Goal: Information Seeking & Learning: Learn about a topic

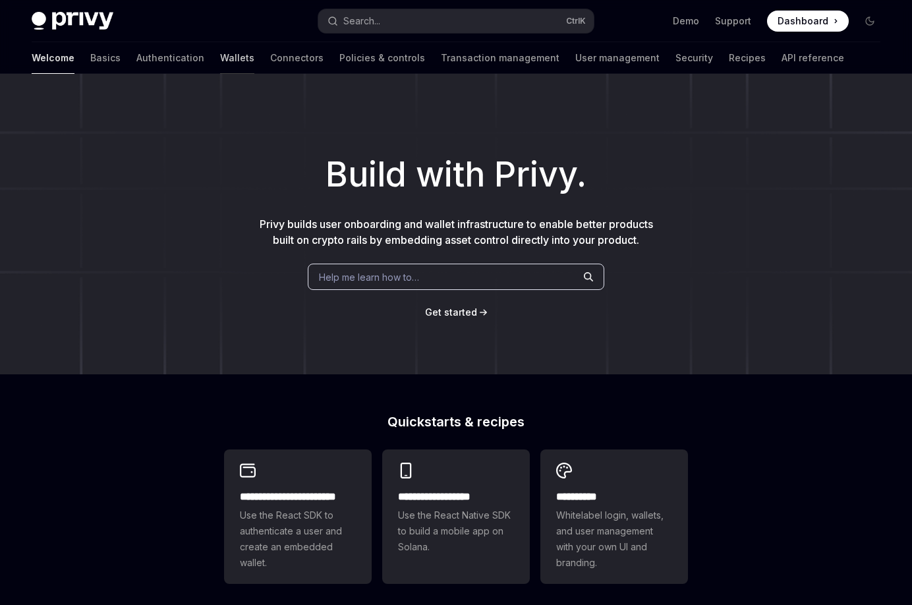
click at [220, 61] on link "Wallets" at bounding box center [237, 58] width 34 height 32
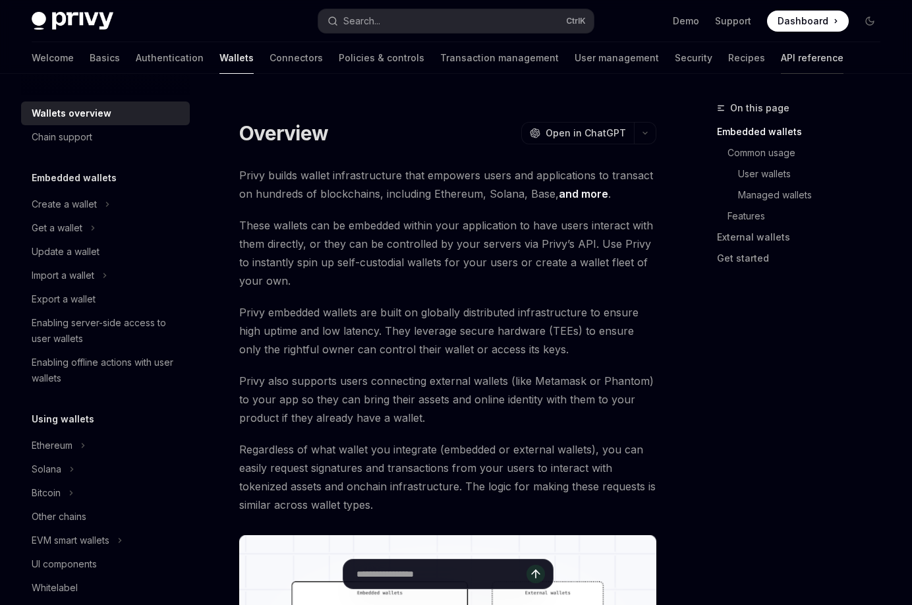
click at [781, 59] on link "API reference" at bounding box center [812, 58] width 63 height 32
click at [58, 200] on div "Create a wallet" at bounding box center [64, 204] width 65 height 16
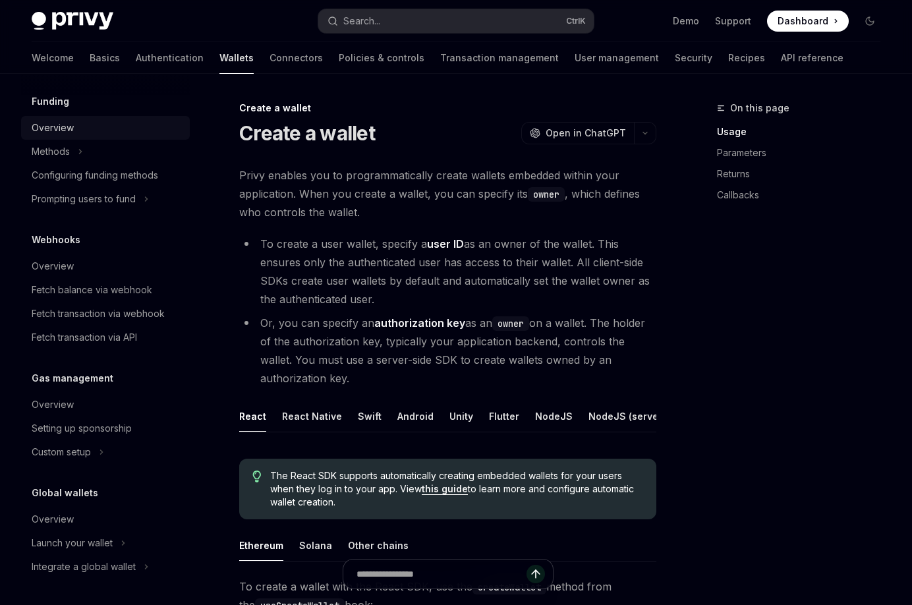
click at [55, 125] on div "Overview" at bounding box center [53, 128] width 42 height 16
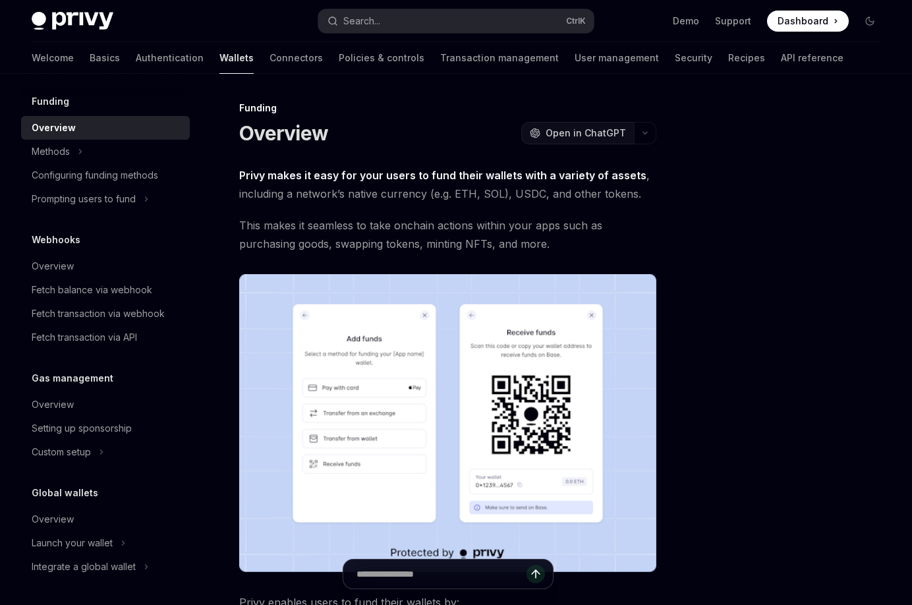
click at [553, 130] on span "Open in ChatGPT" at bounding box center [586, 133] width 80 height 13
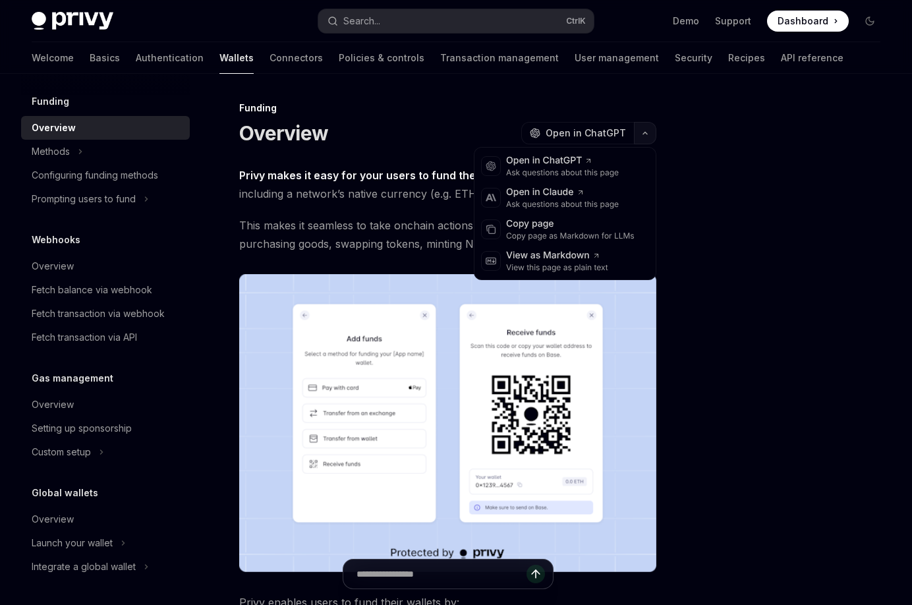
click at [651, 128] on button "button" at bounding box center [645, 133] width 22 height 22
click at [734, 240] on div at bounding box center [791, 352] width 200 height 505
click at [645, 133] on icon "button" at bounding box center [646, 133] width 16 height 5
click at [551, 260] on div "View as Markdown" at bounding box center [557, 255] width 102 height 13
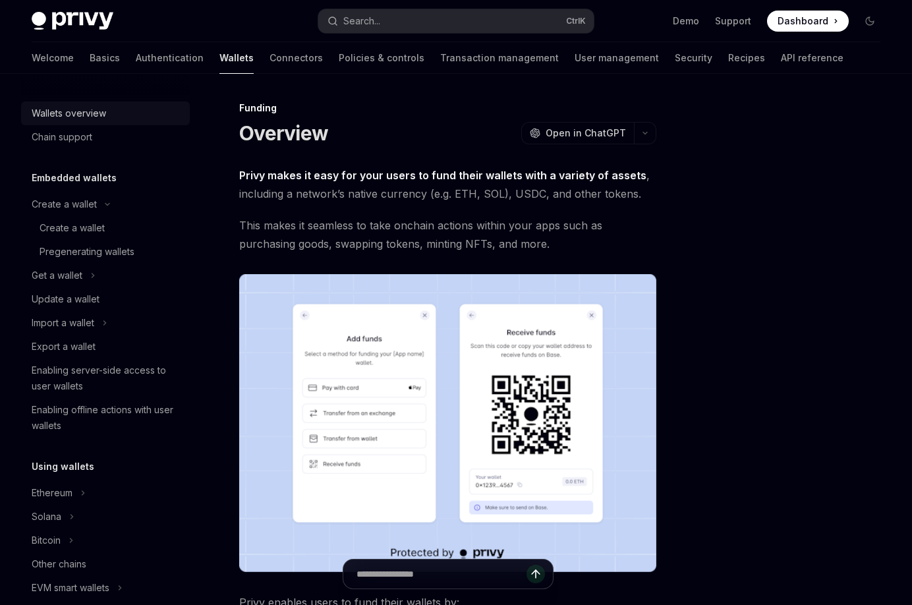
click at [93, 108] on div "Wallets overview" at bounding box center [69, 113] width 74 height 16
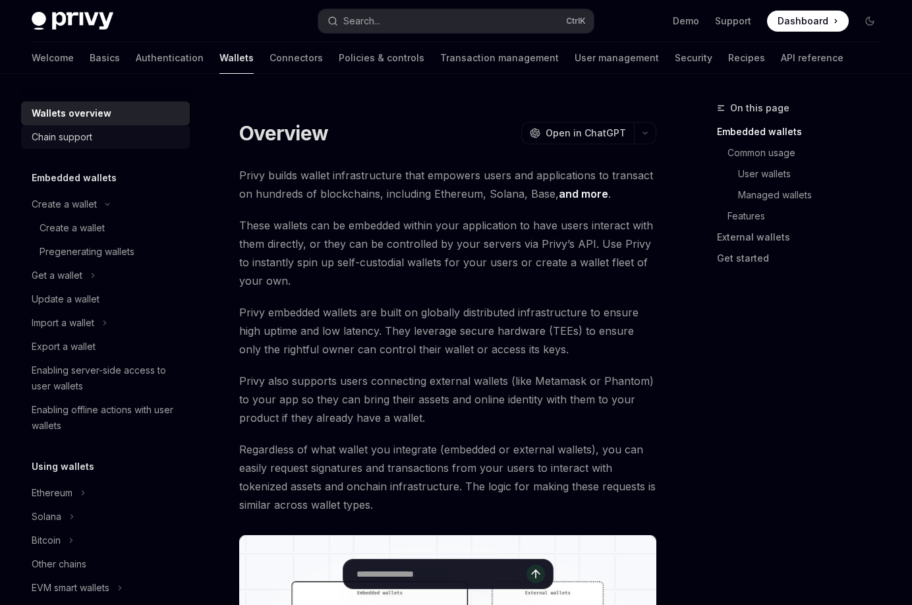
click at [83, 131] on div "Chain support" at bounding box center [62, 137] width 61 height 16
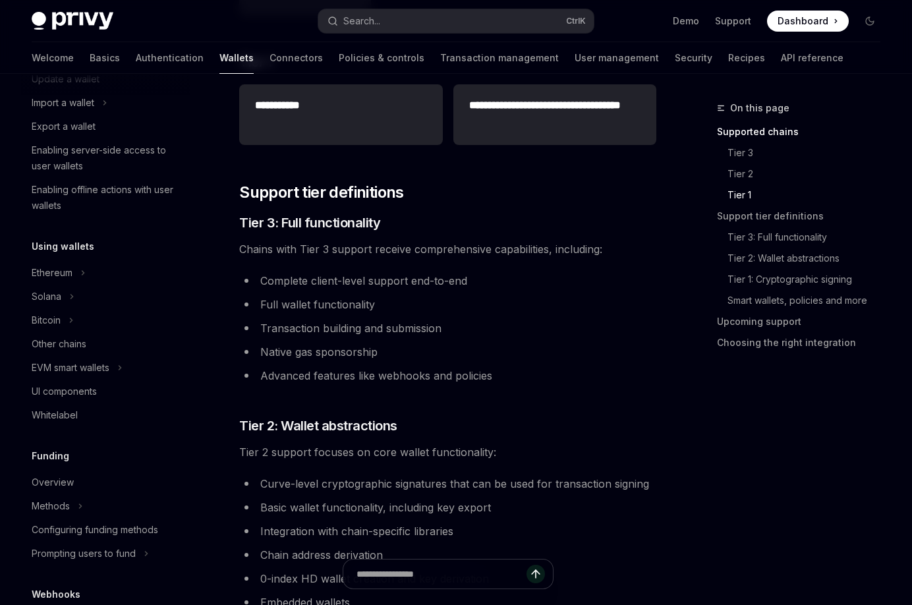
scroll to position [264, 0]
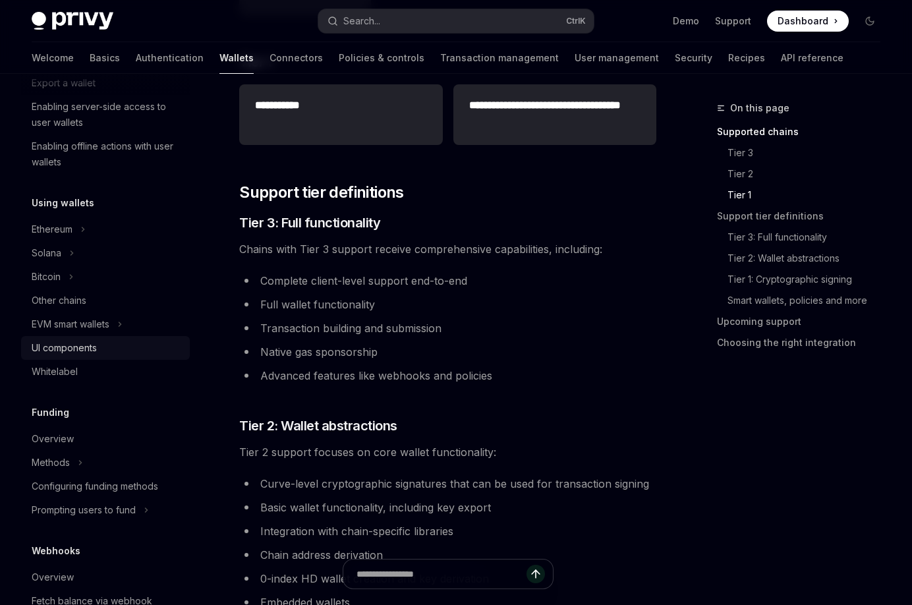
click at [111, 357] on link "UI components" at bounding box center [105, 348] width 169 height 24
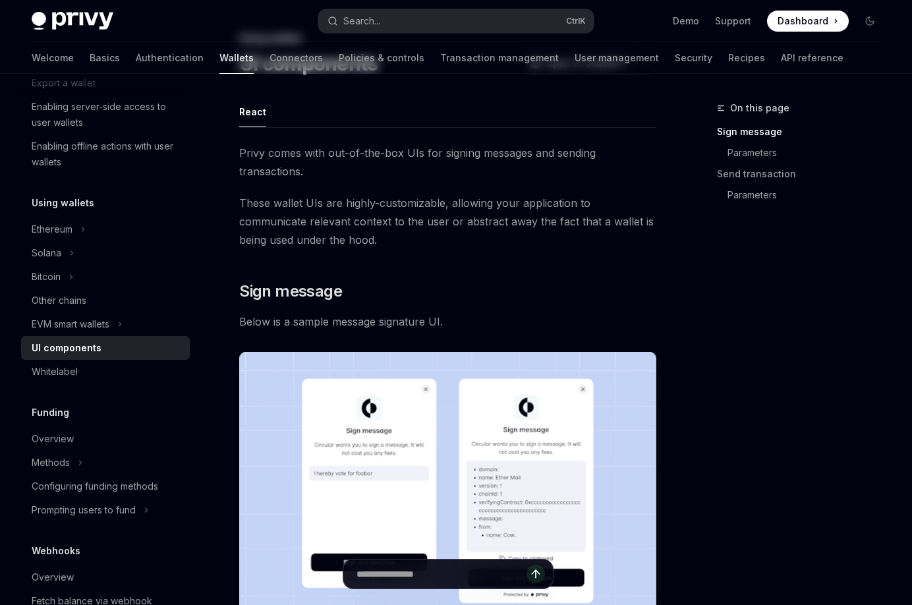
scroll to position [132, 0]
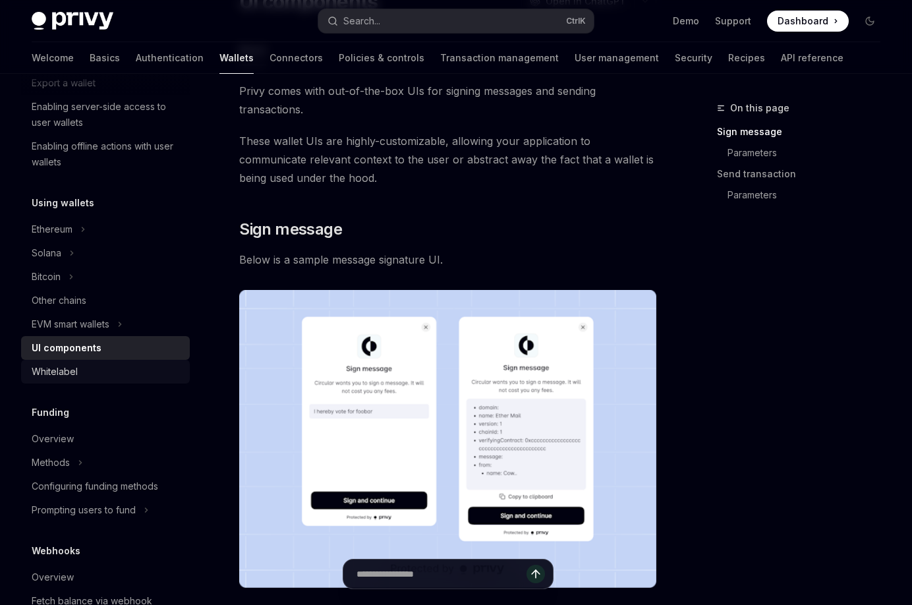
click at [103, 372] on div "Whitelabel" at bounding box center [107, 372] width 150 height 16
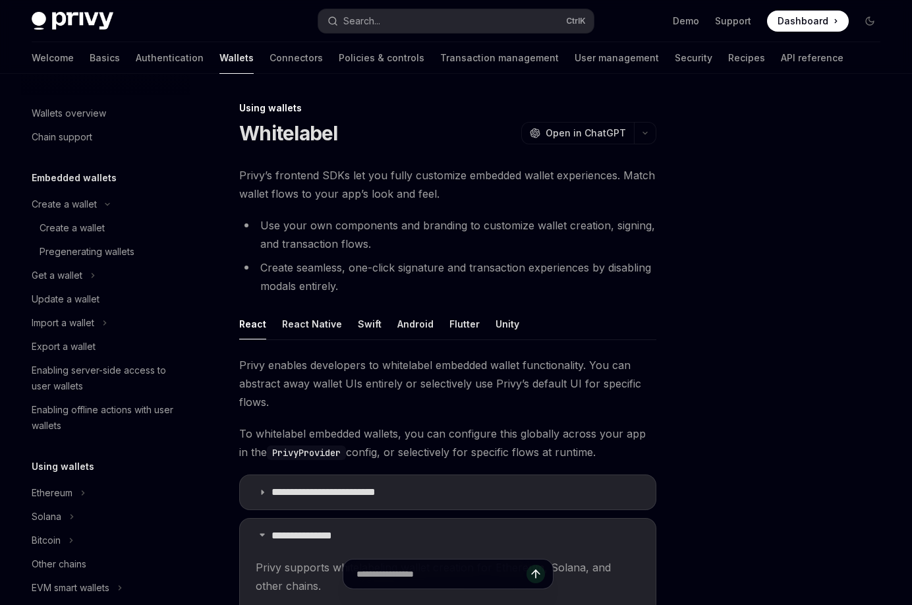
click at [495, 226] on li "Use your own components and branding to customize wallet creation, signing, and…" at bounding box center [447, 234] width 417 height 37
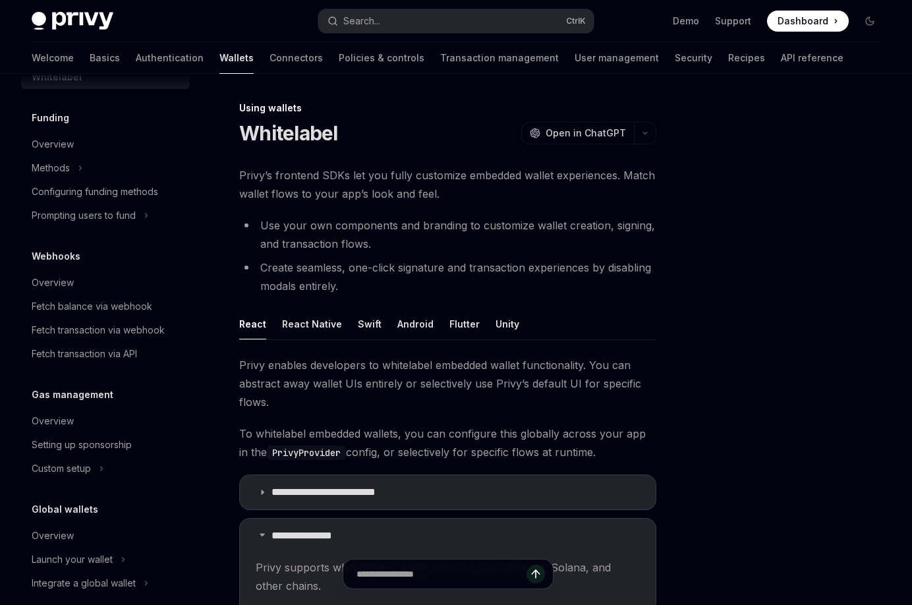
scroll to position [575, 0]
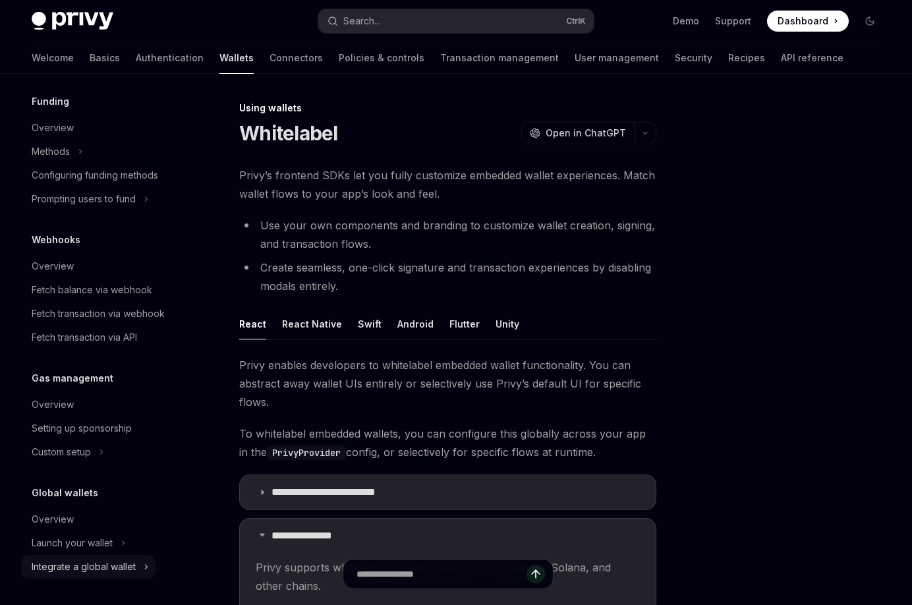
click at [100, 568] on div "Integrate a global wallet" at bounding box center [84, 567] width 104 height 16
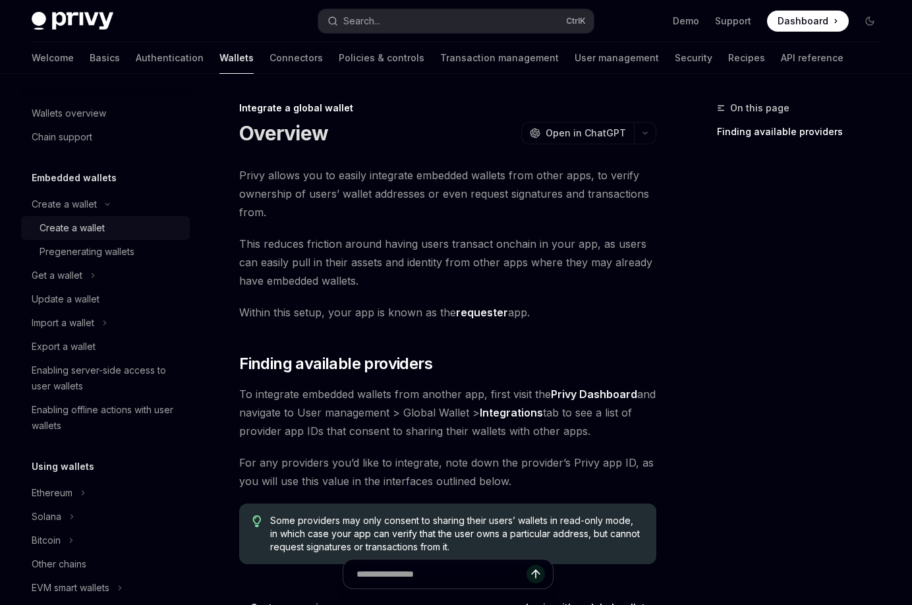
click at [74, 226] on div "Create a wallet" at bounding box center [72, 228] width 65 height 16
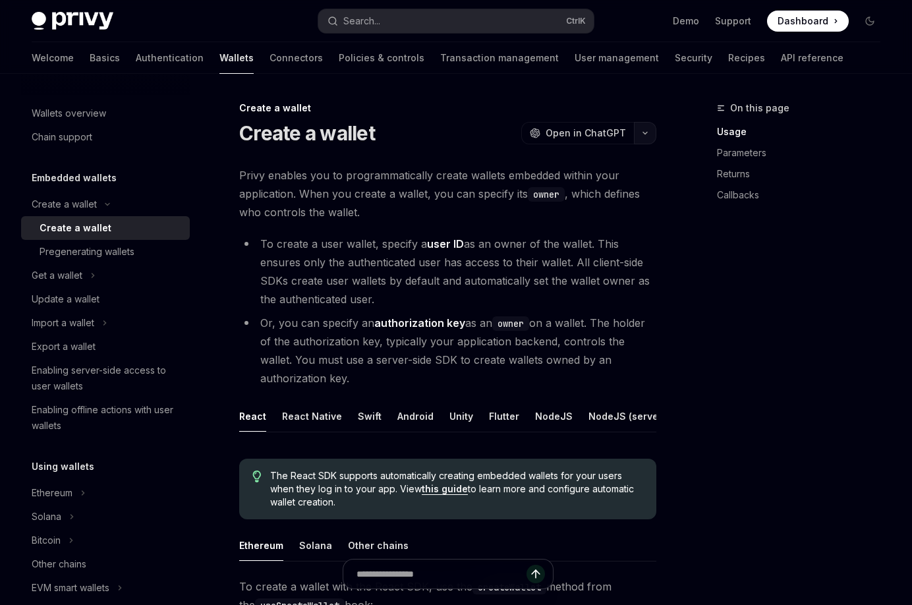
click at [647, 131] on icon "button" at bounding box center [646, 133] width 16 height 5
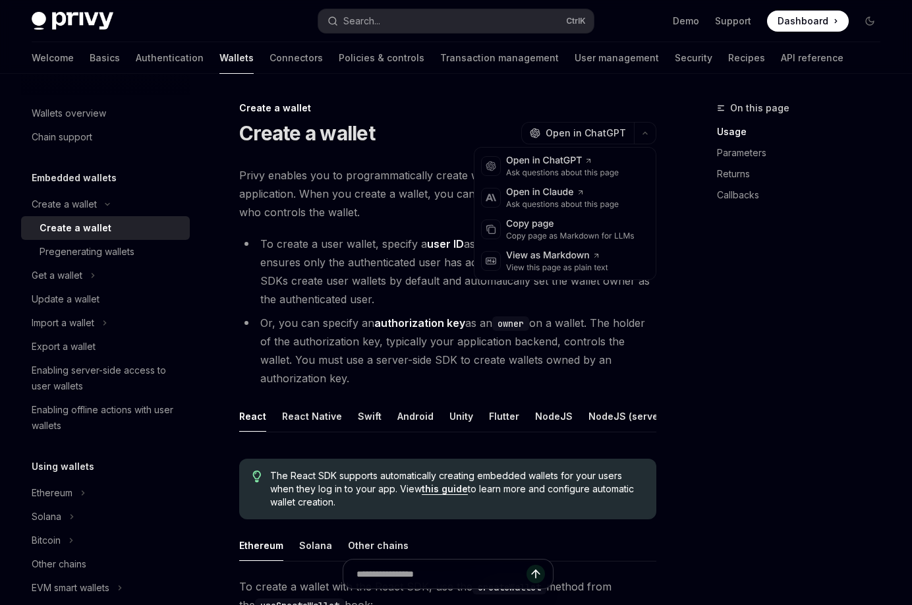
click at [334, 185] on span "Privy enables you to programmatically create wallets embedded within your appli…" at bounding box center [447, 193] width 417 height 55
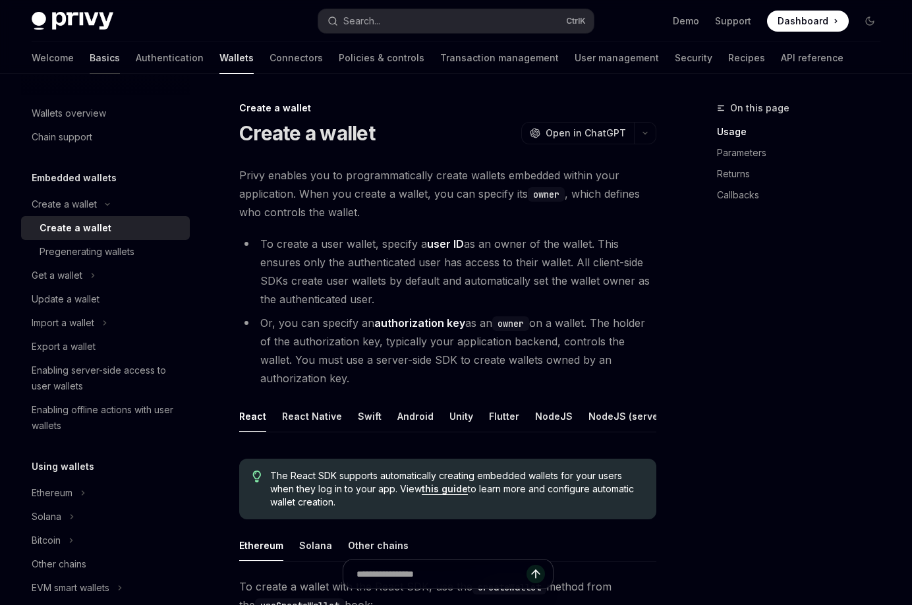
click at [90, 53] on link "Basics" at bounding box center [105, 58] width 30 height 32
type textarea "*"
